Goal: Check status

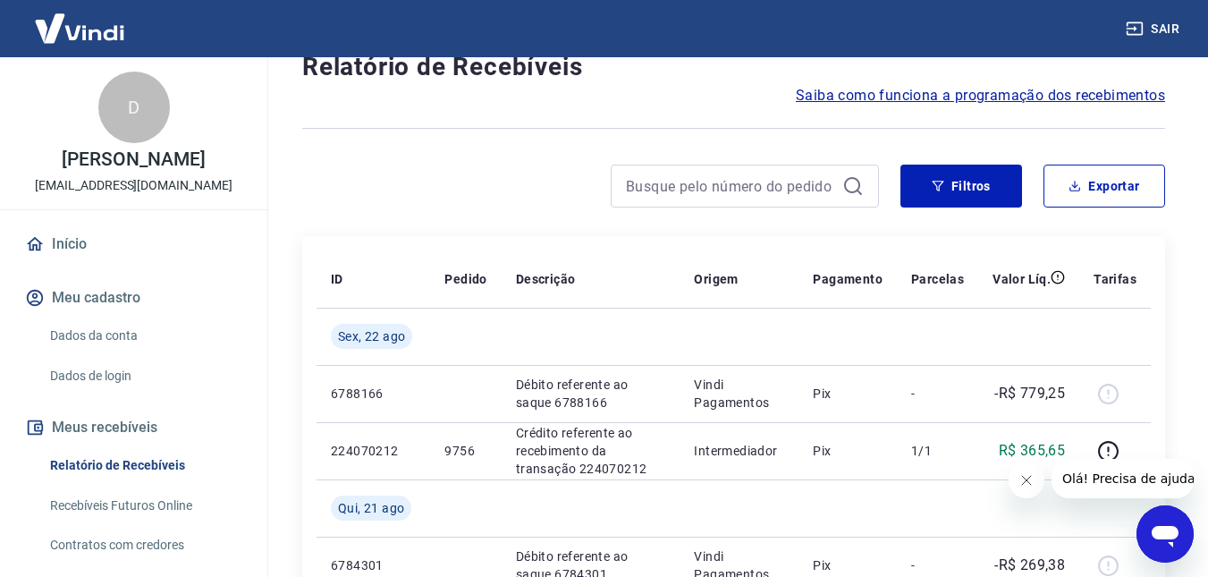
scroll to position [89, 0]
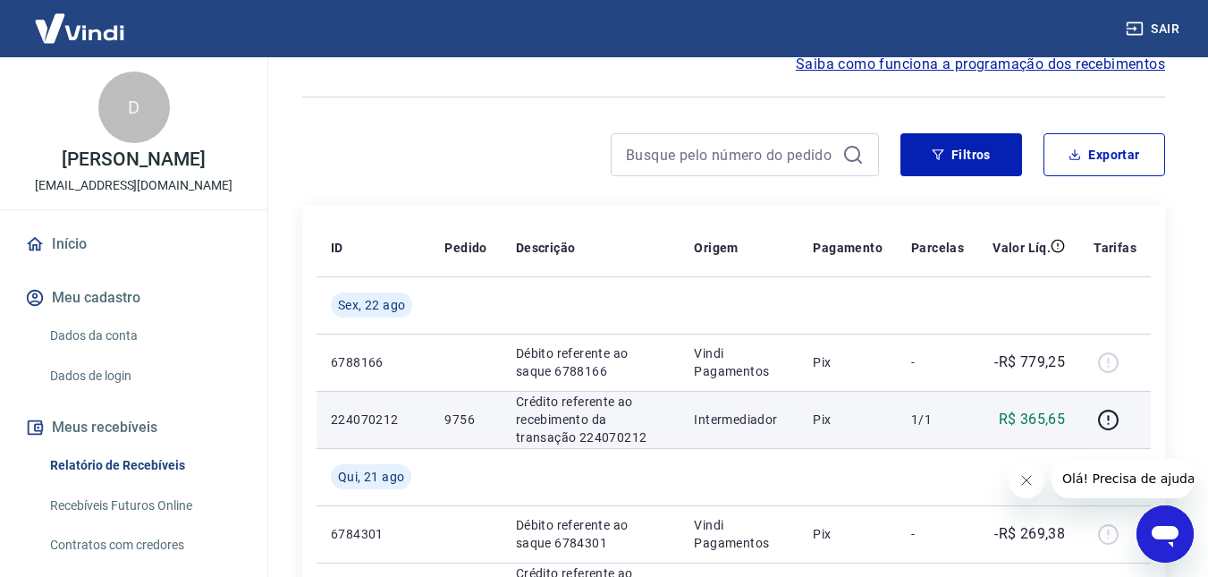
click at [1052, 421] on p "R$ 365,65" at bounding box center [1032, 419] width 67 height 21
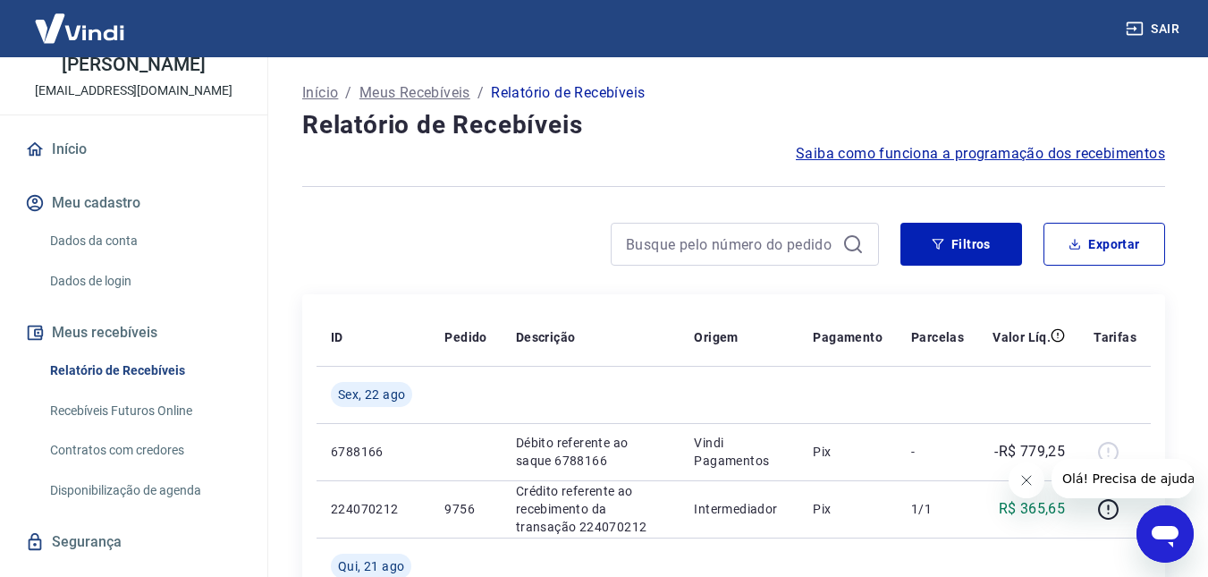
scroll to position [133, 0]
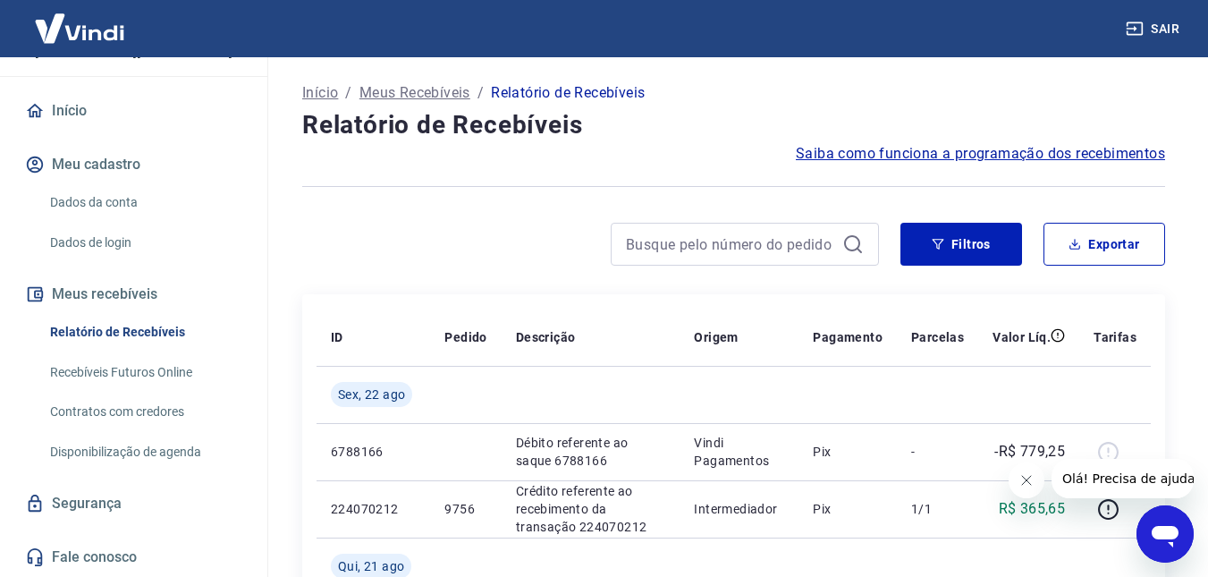
click at [157, 363] on link "Recebíveis Futuros Online" at bounding box center [144, 372] width 203 height 37
